Goal: Find specific page/section: Find specific page/section

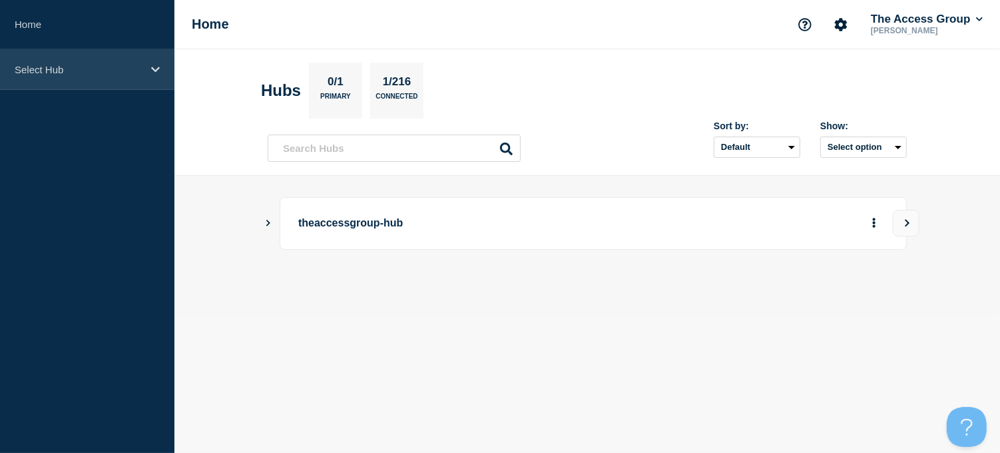
click at [154, 68] on icon at bounding box center [155, 70] width 9 height 10
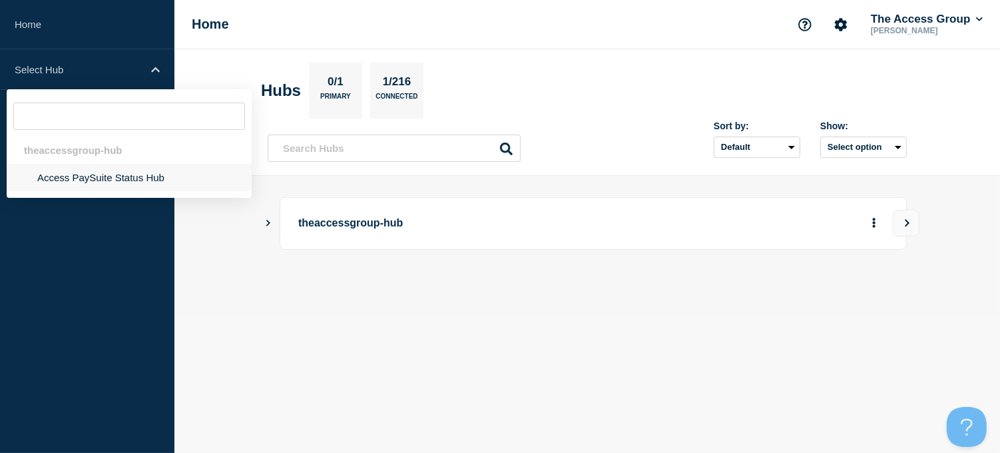
click at [89, 178] on li "Access PaySuite Status Hub" at bounding box center [129, 177] width 245 height 27
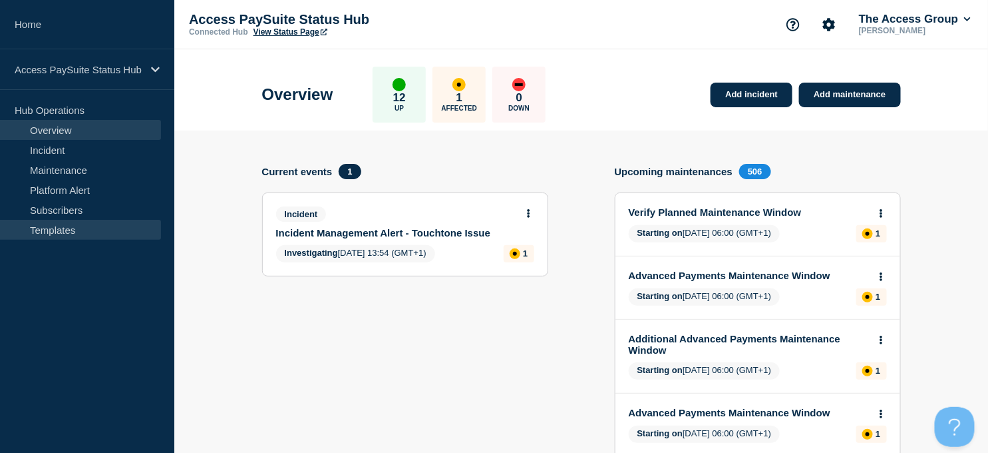
click at [57, 234] on link "Templates" at bounding box center [80, 230] width 161 height 20
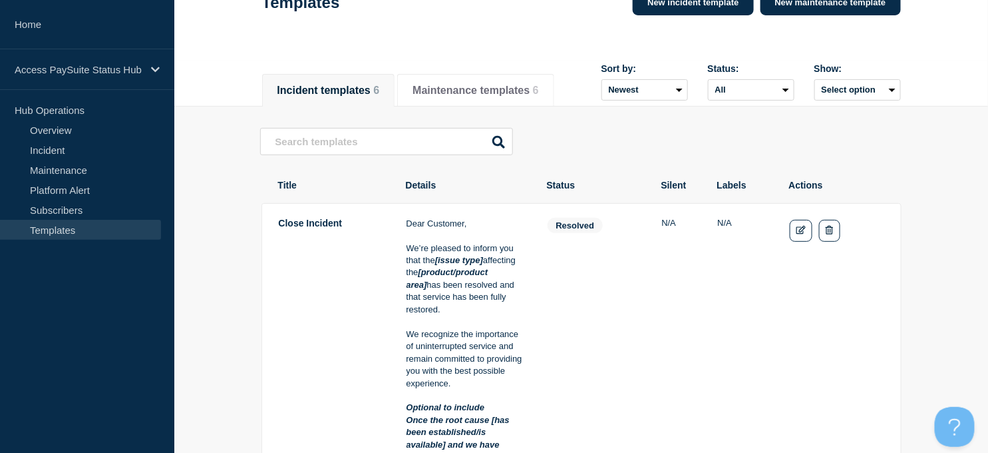
scroll to position [74, 0]
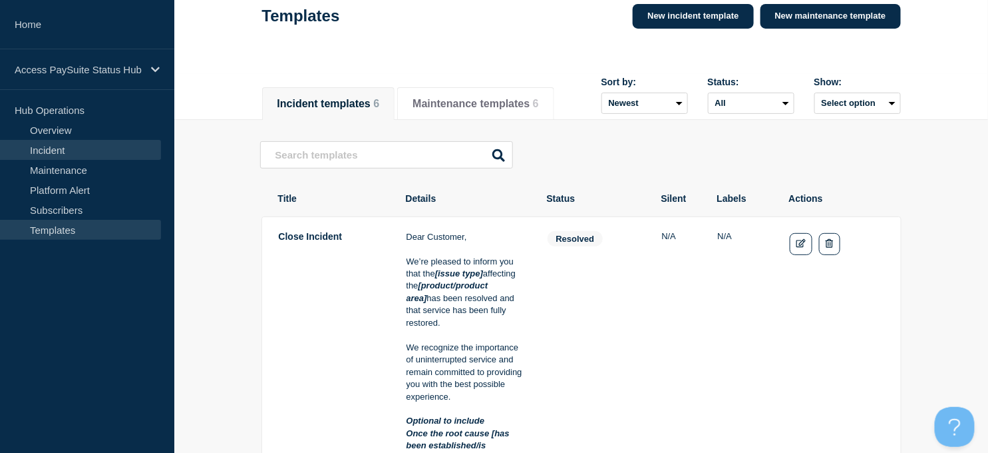
click at [49, 149] on link "Incident" at bounding box center [80, 150] width 161 height 20
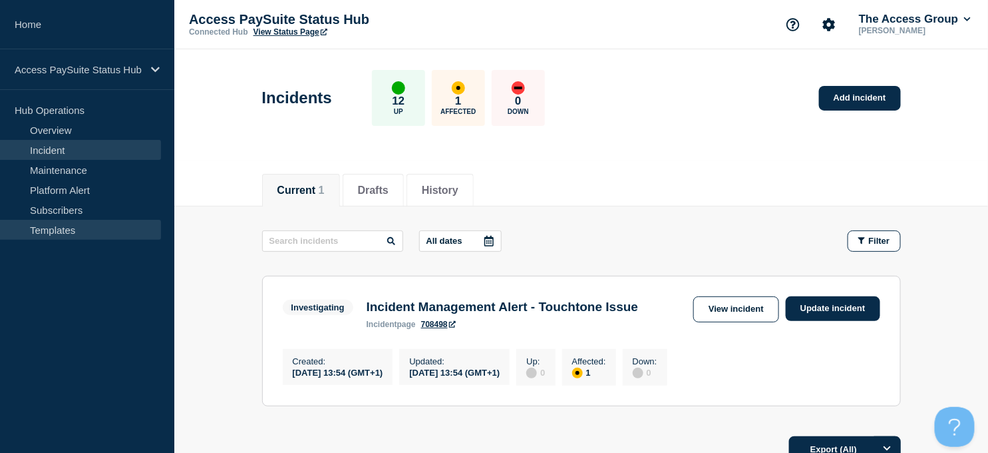
click at [49, 225] on link "Templates" at bounding box center [80, 230] width 161 height 20
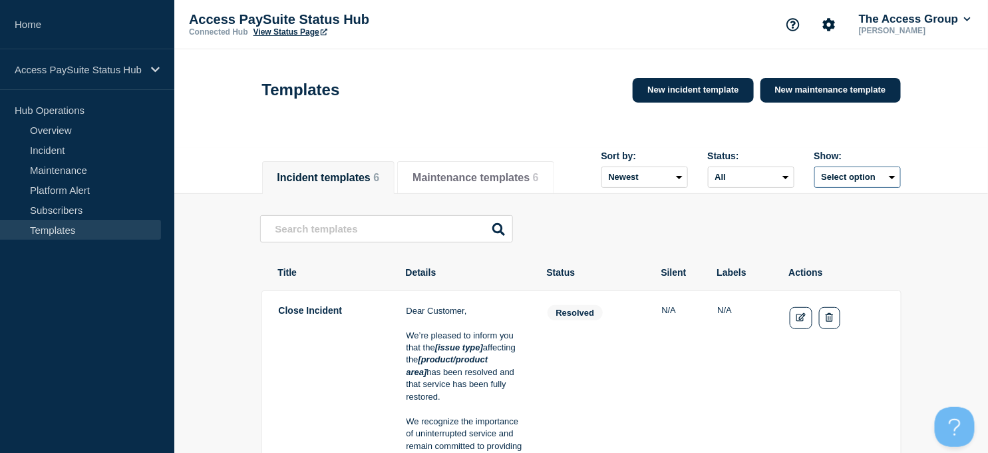
click at [901, 187] on button "Select option" at bounding box center [858, 176] width 87 height 21
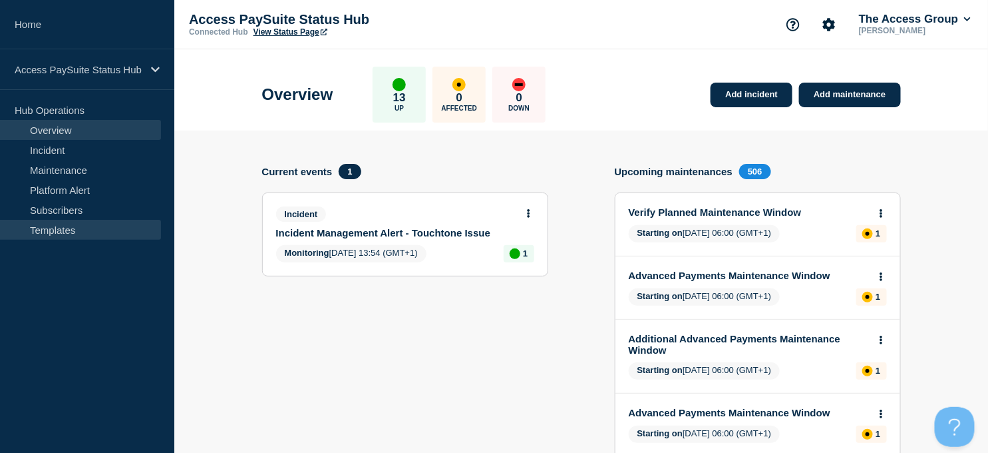
click at [51, 226] on link "Templates" at bounding box center [80, 230] width 161 height 20
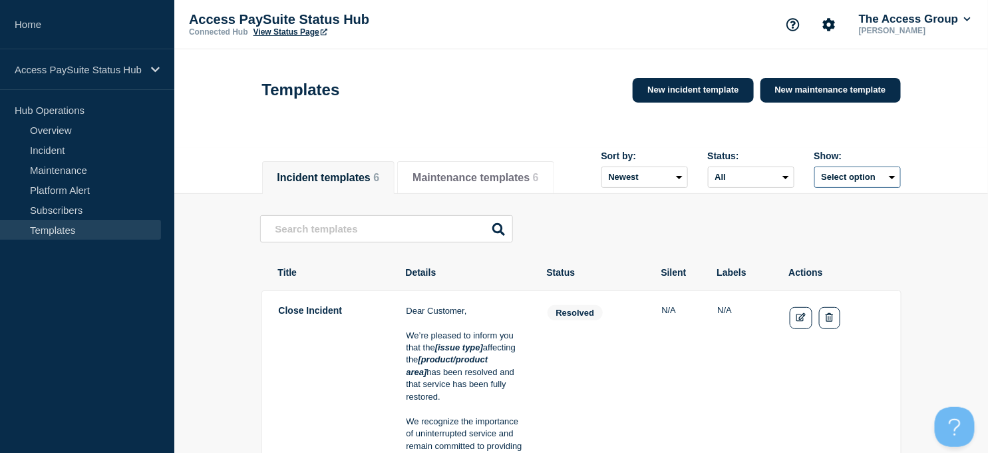
click at [901, 176] on button "Select option" at bounding box center [858, 176] width 87 height 21
click at [848, 230] on span "Deleted" at bounding box center [832, 224] width 31 height 13
click at [900, 178] on button "Select option" at bounding box center [858, 176] width 87 height 21
click at [811, 227] on input "deleted checkbox" at bounding box center [806, 224] width 9 height 9
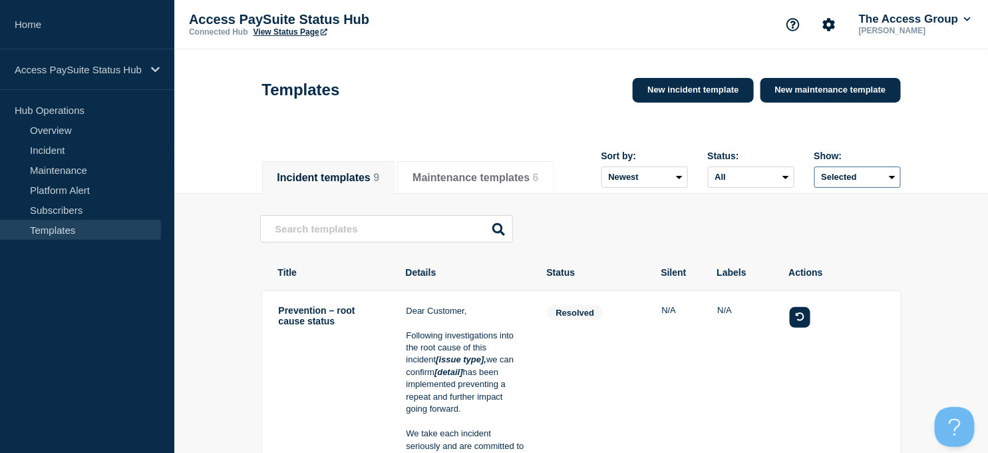
click at [901, 182] on button "Selected" at bounding box center [858, 176] width 87 height 21
click at [811, 209] on input "all checkbox" at bounding box center [806, 206] width 9 height 9
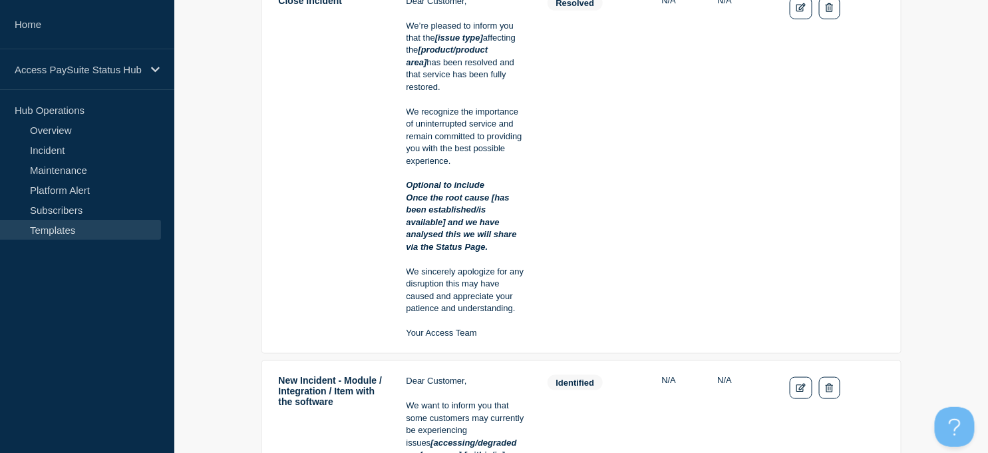
scroll to position [295, 0]
